Goal: Transaction & Acquisition: Purchase product/service

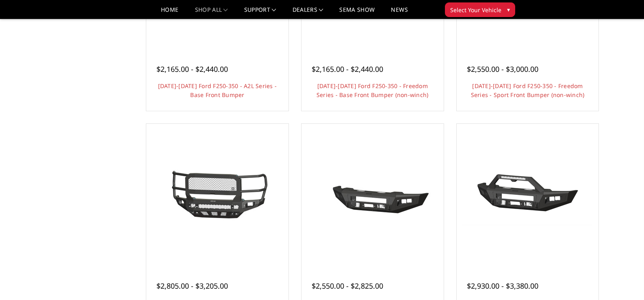
scroll to position [447, 0]
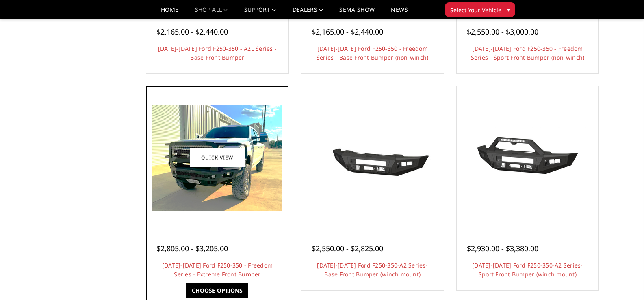
click at [210, 172] on img at bounding box center [217, 158] width 130 height 106
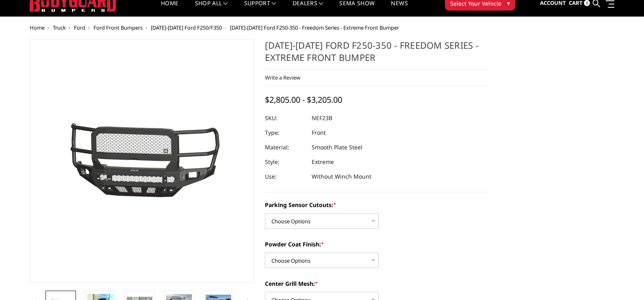
scroll to position [41, 0]
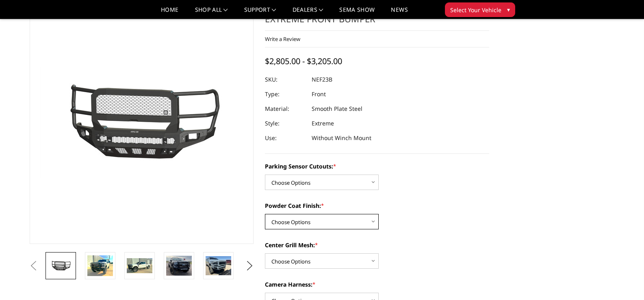
click at [373, 221] on select "Choose Options Bare Metal Textured Black Powder Coat" at bounding box center [322, 221] width 114 height 15
click at [457, 172] on div "Parking Sensor Cutouts: * Choose Options No - Without Parking Sensor Cutouts Ye…" at bounding box center [377, 176] width 224 height 28
click at [372, 182] on select "Choose Options No - Without Parking Sensor Cutouts Yes - With Parking Sensor Cu…" at bounding box center [322, 182] width 114 height 15
click at [453, 169] on label "Parking Sensor Cutouts: *" at bounding box center [377, 166] width 224 height 9
click at [379, 175] on select "Choose Options No - Without Parking Sensor Cutouts Yes - With Parking Sensor Cu…" at bounding box center [322, 182] width 114 height 15
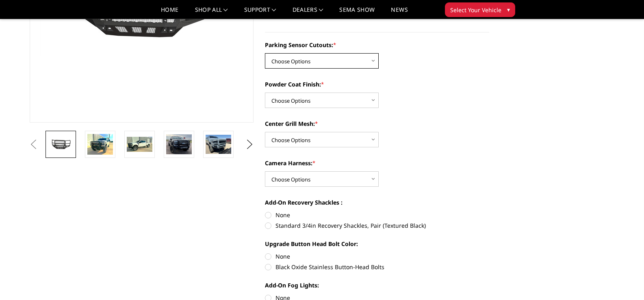
scroll to position [163, 0]
click at [374, 176] on select "Choose Options WITH Camera Harness WITHOUT Camera Harness" at bounding box center [322, 178] width 114 height 15
click at [373, 176] on select "Choose Options WITH Camera Harness WITHOUT Camera Harness" at bounding box center [322, 178] width 114 height 15
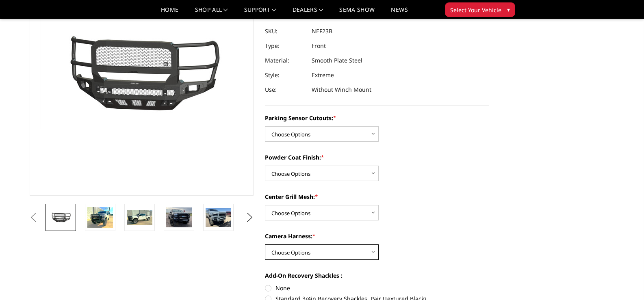
scroll to position [122, 0]
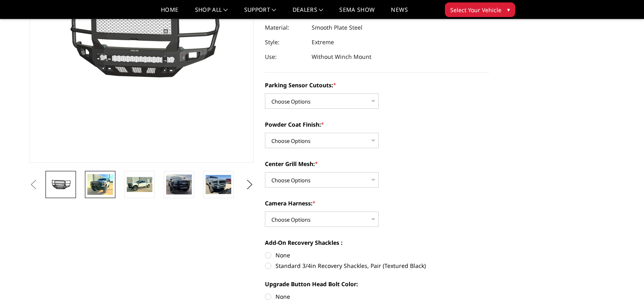
click at [102, 187] on img at bounding box center [100, 184] width 26 height 21
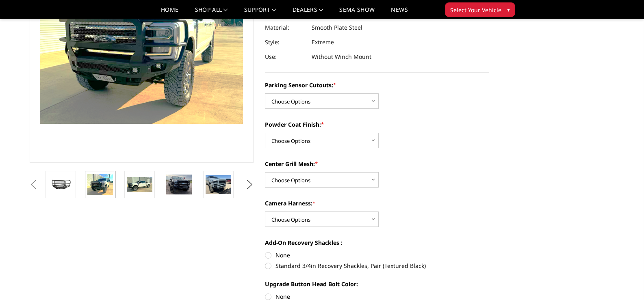
scroll to position [94, 0]
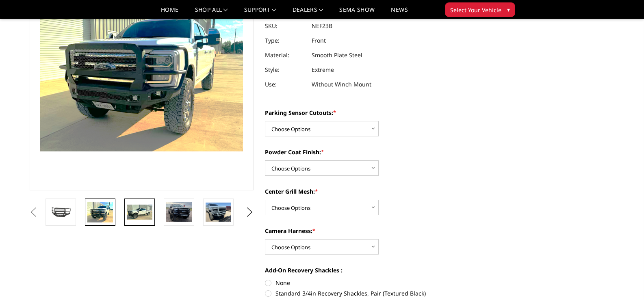
click at [140, 212] on img at bounding box center [140, 212] width 26 height 15
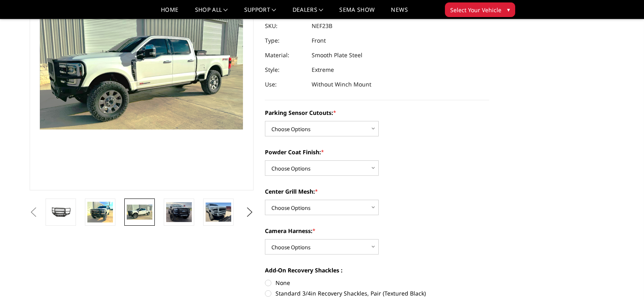
scroll to position [117, 0]
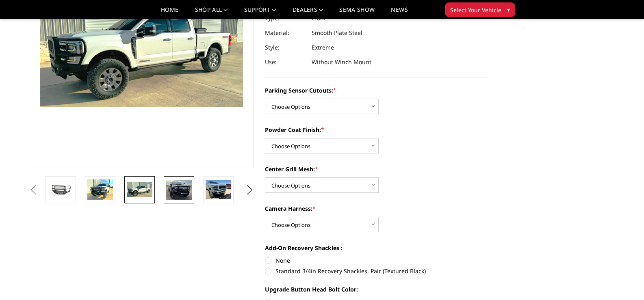
click at [182, 192] on img at bounding box center [179, 190] width 26 height 20
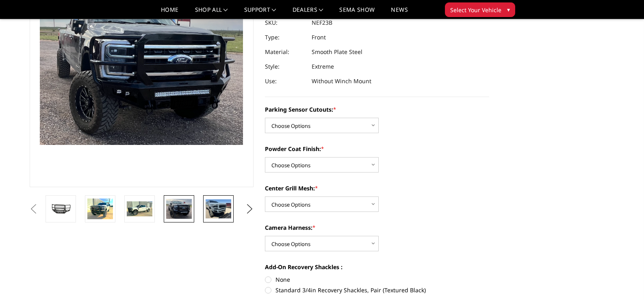
click at [214, 209] on img at bounding box center [219, 208] width 26 height 19
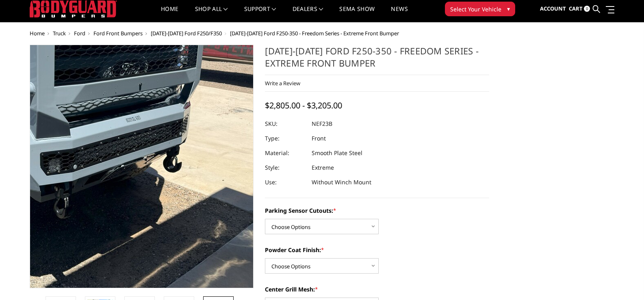
scroll to position [20, 0]
